Goal: Information Seeking & Learning: Learn about a topic

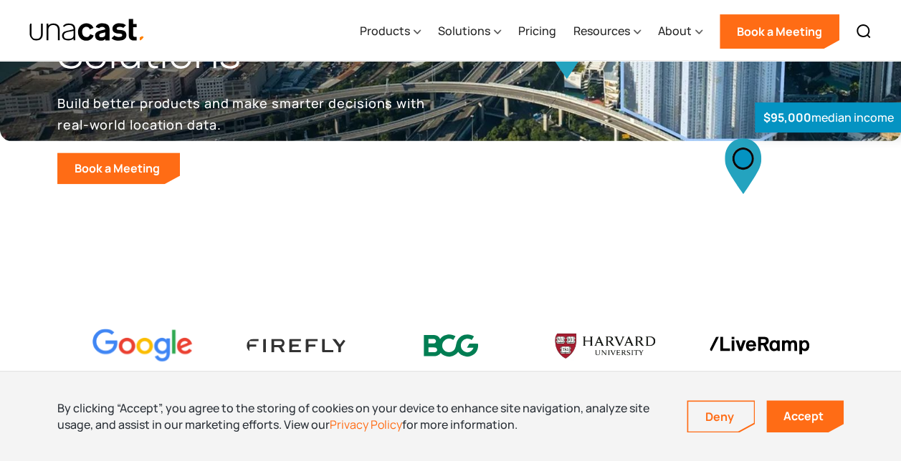
scroll to position [287, 0]
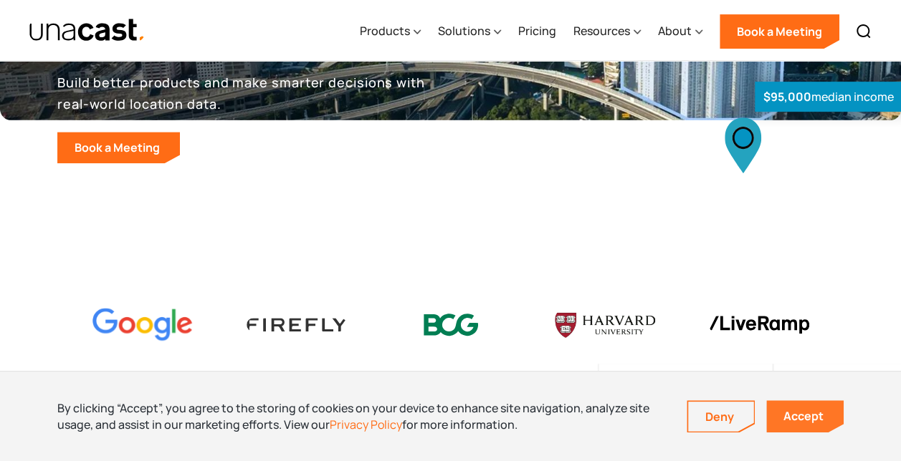
click at [791, 411] on link "Accept" at bounding box center [804, 417] width 77 height 32
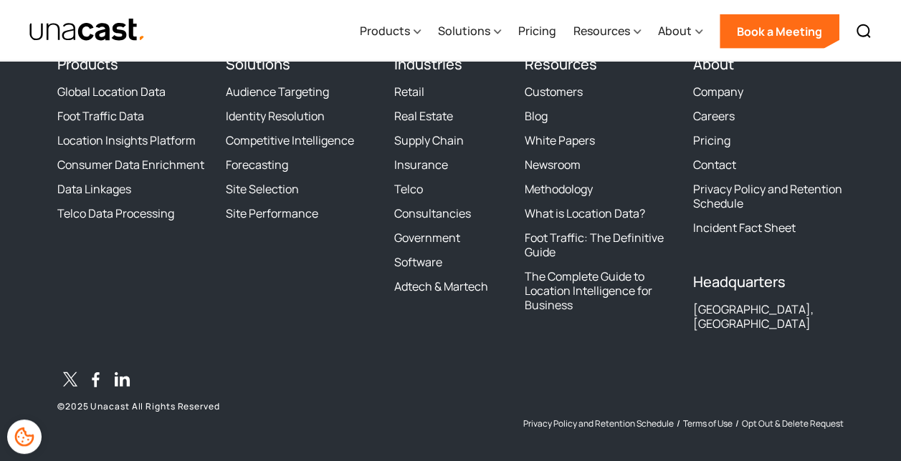
scroll to position [4273, 0]
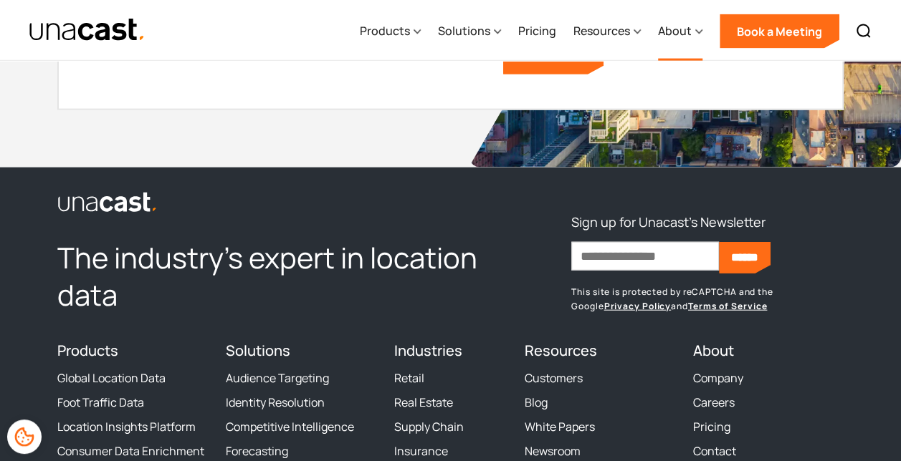
click at [668, 32] on div "About" at bounding box center [675, 30] width 34 height 17
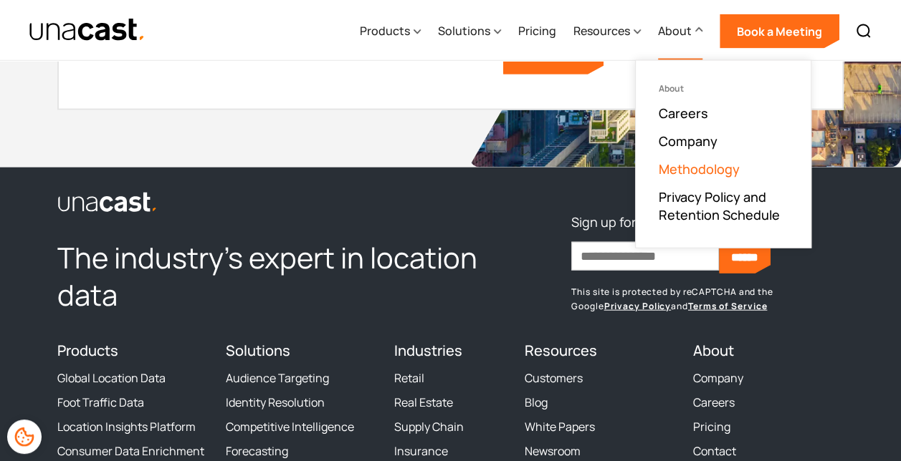
click at [690, 168] on link "Methodology" at bounding box center [698, 168] width 81 height 17
